Goal: Navigation & Orientation: Find specific page/section

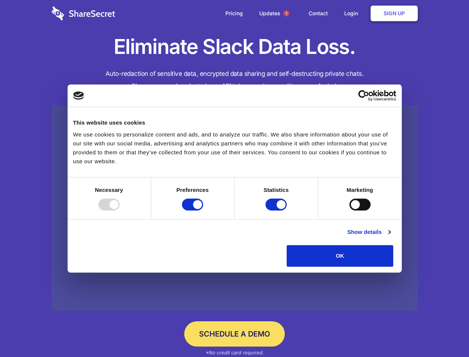
click at [120, 210] on div at bounding box center [108, 204] width 21 height 12
click at [203, 210] on input "Preferences" at bounding box center [192, 204] width 21 height 12
checkbox input "false"
click at [277, 210] on input "Statistics" at bounding box center [276, 204] width 21 height 12
checkbox input "false"
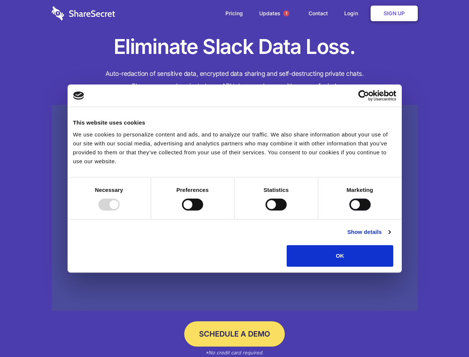
click at [350, 210] on input "Marketing" at bounding box center [360, 204] width 21 height 12
checkbox input "true"
click at [390, 236] on link "Show details" at bounding box center [368, 231] width 43 height 9
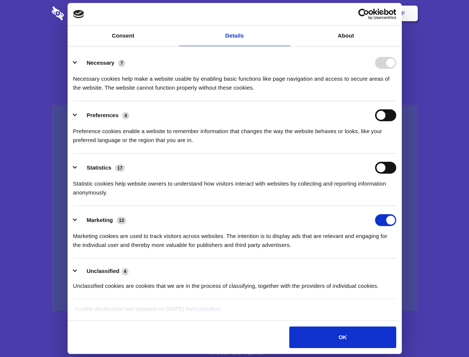
click at [400, 269] on ul "Necessary 7 Necessary cookies help make a website usable by enabling basic func…" at bounding box center [234, 174] width 330 height 250
click at [286, 13] on span "1" at bounding box center [286, 13] width 6 height 6
